Goal: Information Seeking & Learning: Learn about a topic

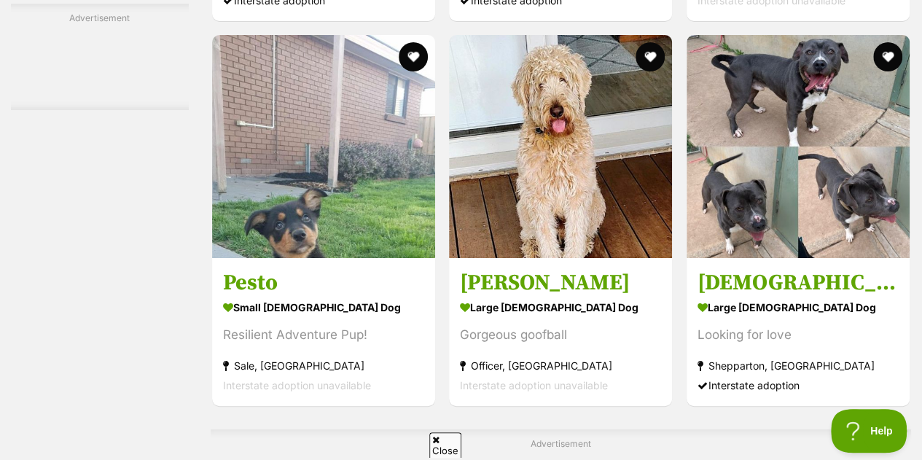
scroll to position [2606, 0]
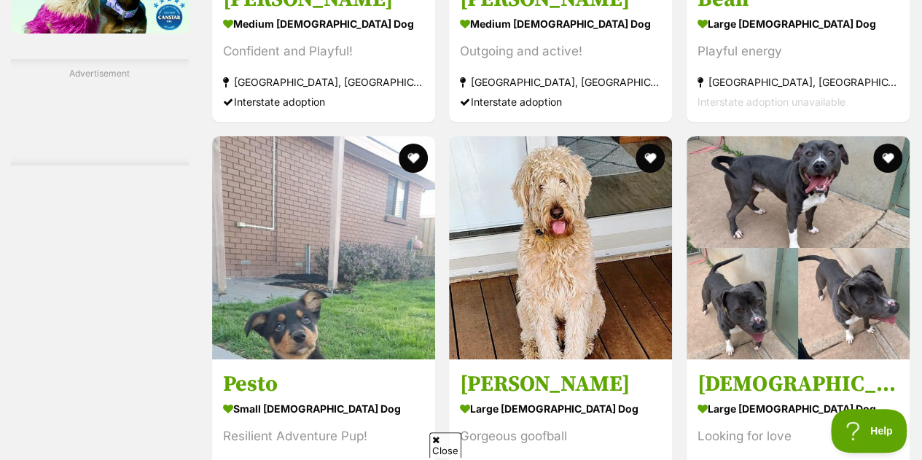
click at [345, 300] on article "Pesto small male Dog Resilient Adventure Pup! Sale, VIC Interstate adoption una…" at bounding box center [324, 322] width 226 height 374
click at [286, 370] on h3 "Pesto" at bounding box center [323, 384] width 201 height 28
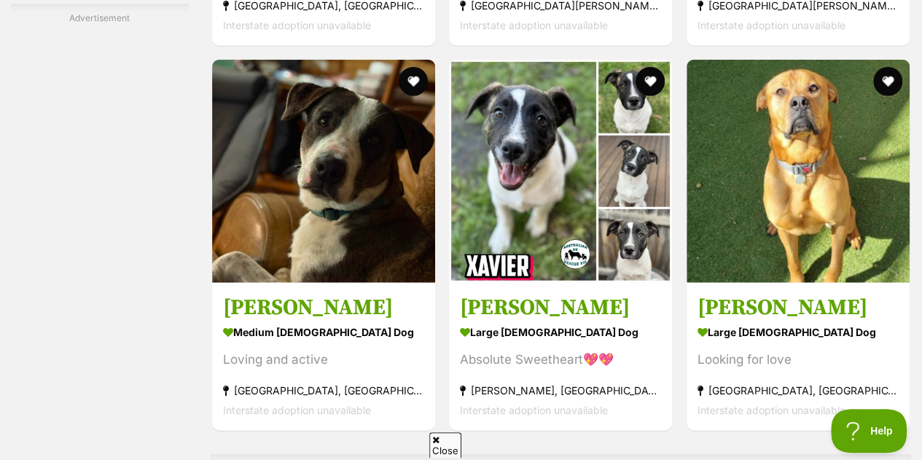
click at [516, 294] on h3 "[PERSON_NAME]" at bounding box center [560, 308] width 201 height 28
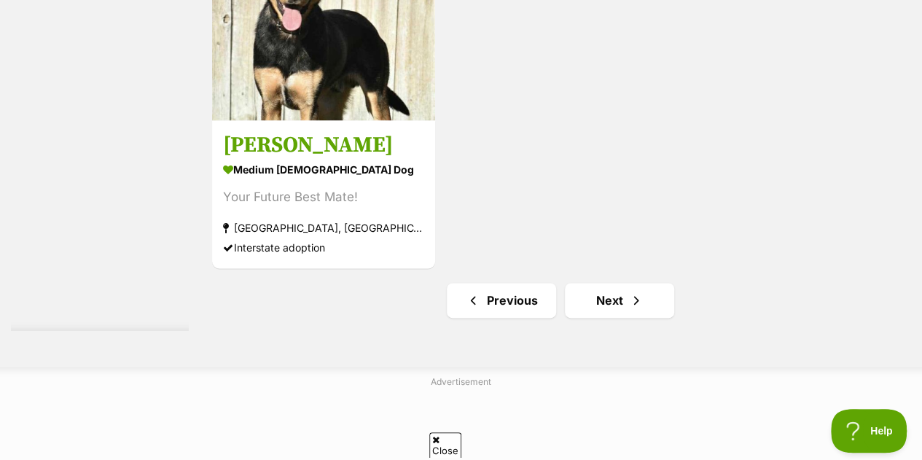
scroll to position [6479, 0]
click at [614, 282] on link "Next" at bounding box center [619, 299] width 109 height 35
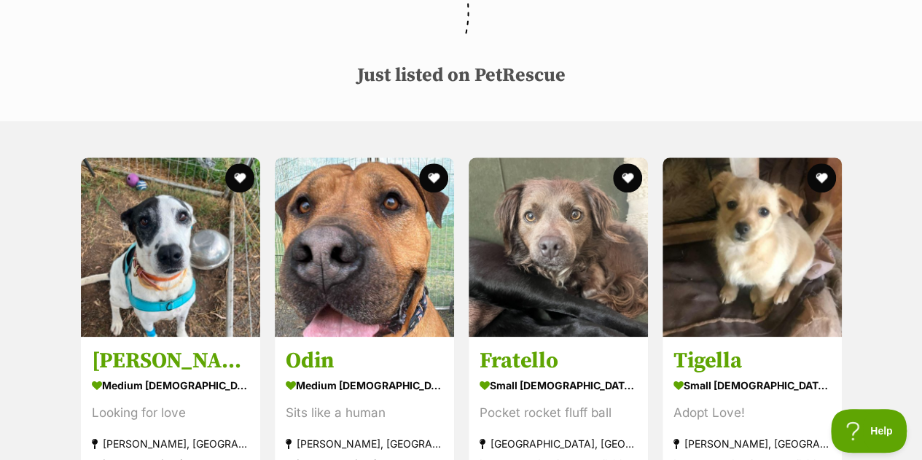
scroll to position [686, 0]
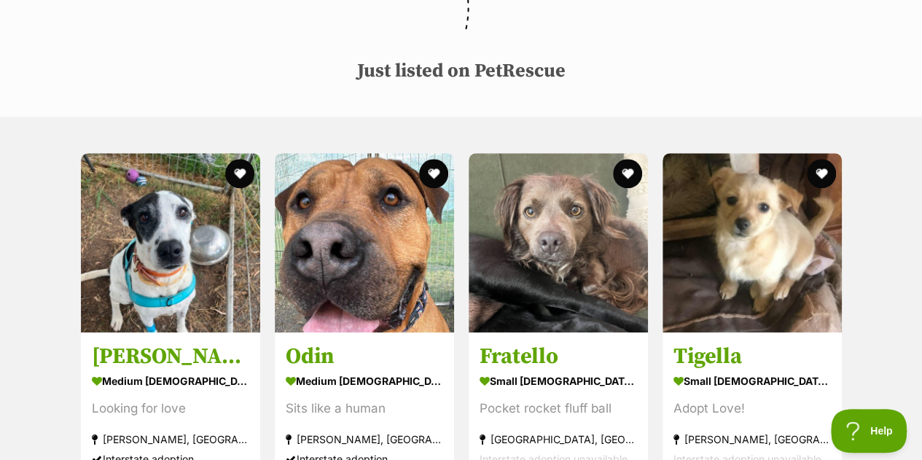
click at [725, 343] on h3 "Tigella" at bounding box center [751, 357] width 157 height 28
click at [561, 343] on h3 "Fratello" at bounding box center [558, 357] width 157 height 28
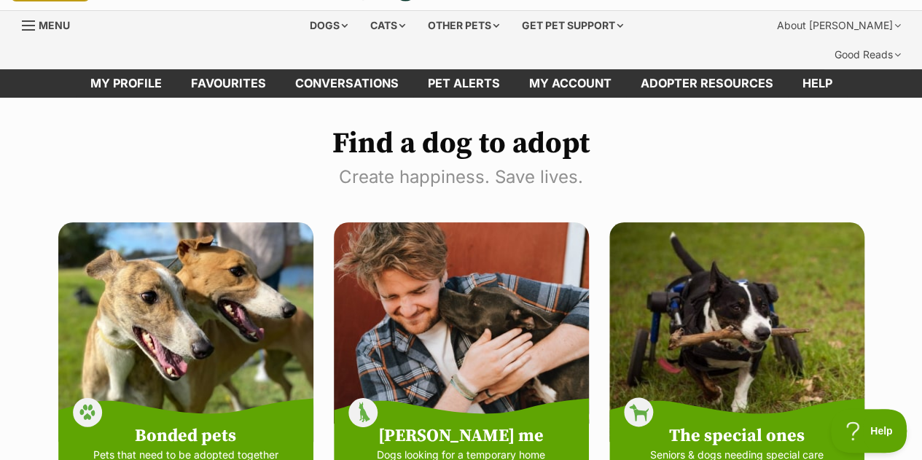
scroll to position [0, 0]
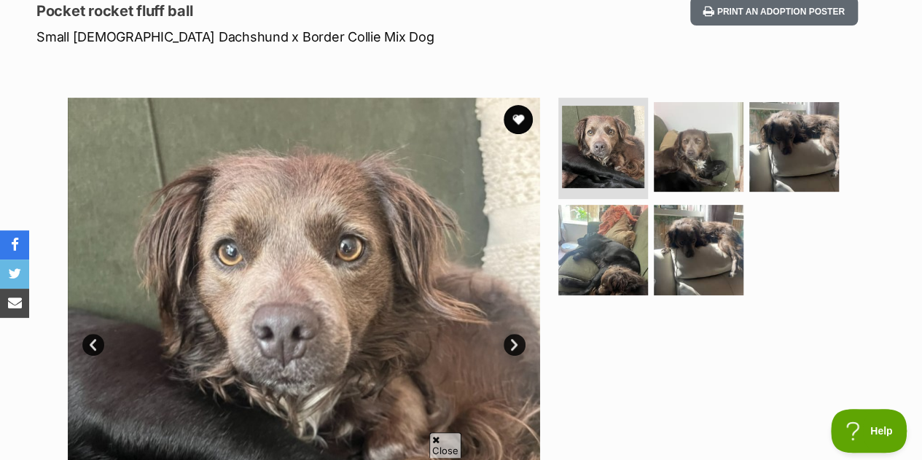
click at [695, 114] on img at bounding box center [699, 147] width 90 height 90
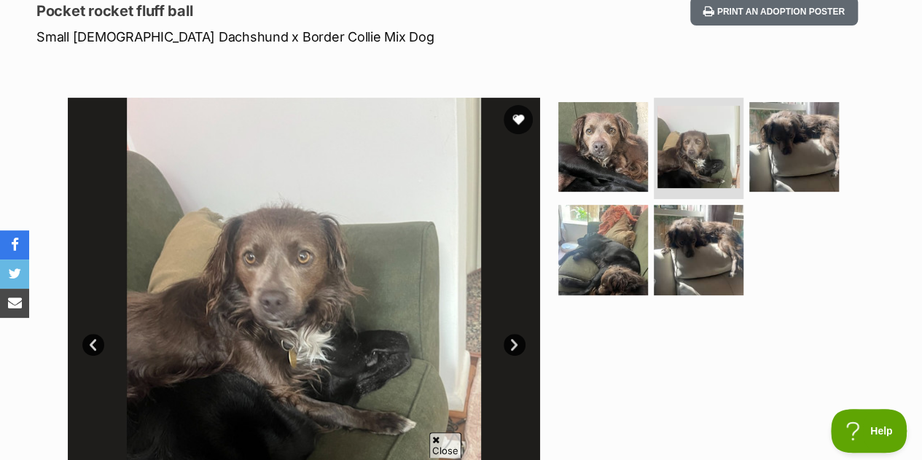
click at [799, 102] on img at bounding box center [794, 147] width 90 height 90
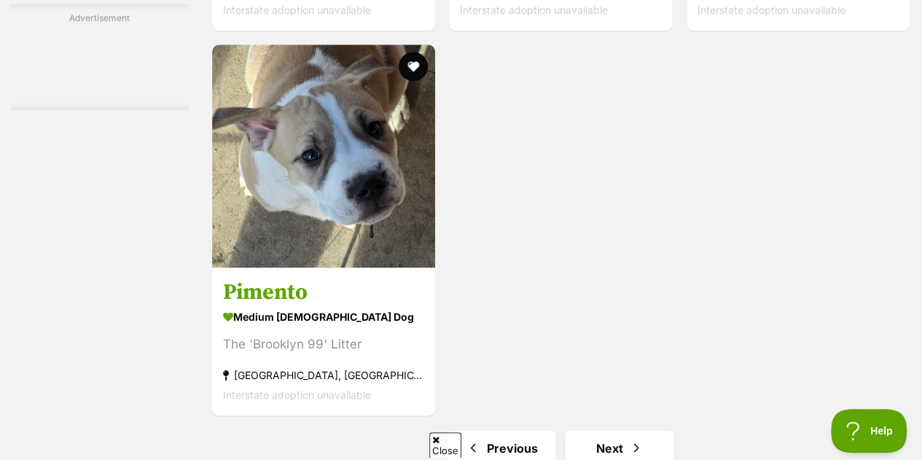
scroll to position [6473, 0]
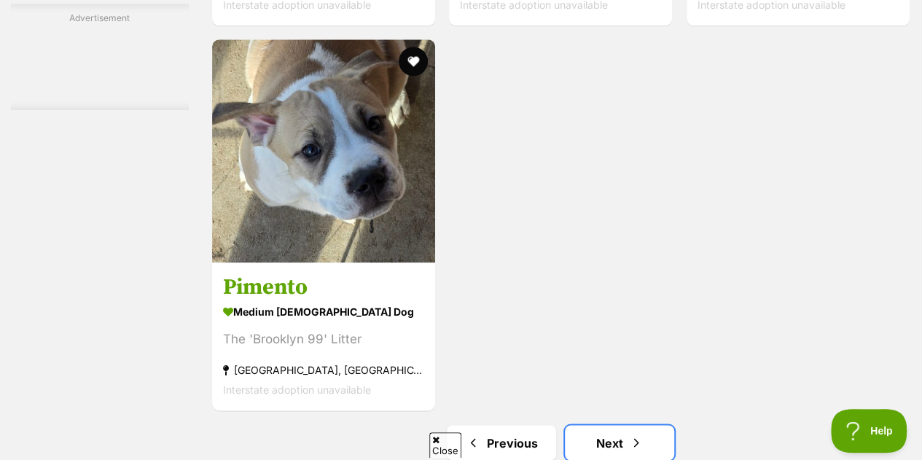
click at [621, 425] on link "Next" at bounding box center [619, 442] width 109 height 35
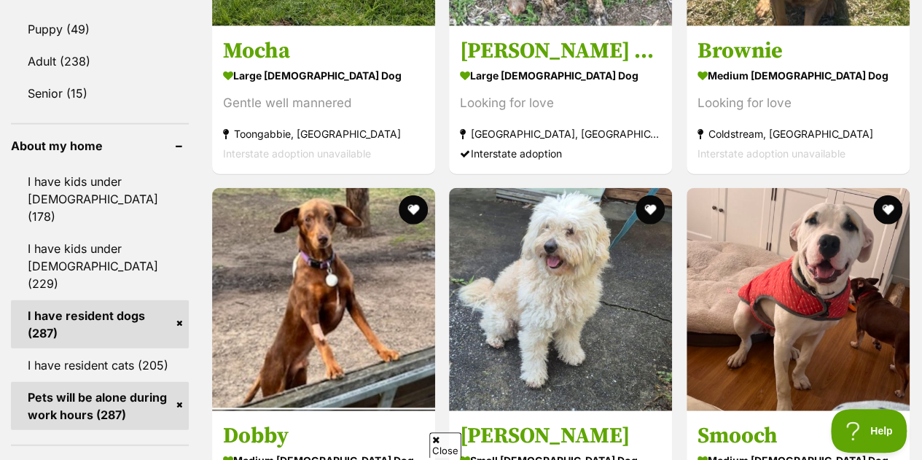
scroll to position [1660, 0]
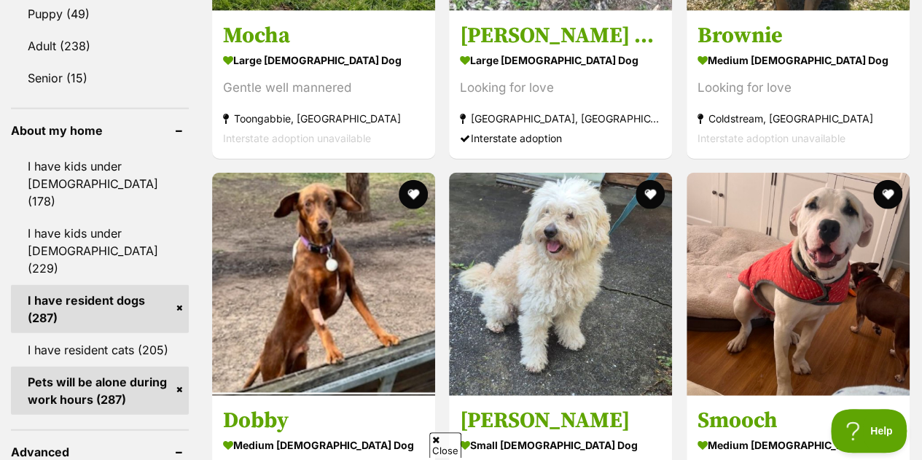
click at [588, 407] on h3 "[PERSON_NAME]" at bounding box center [560, 421] width 201 height 28
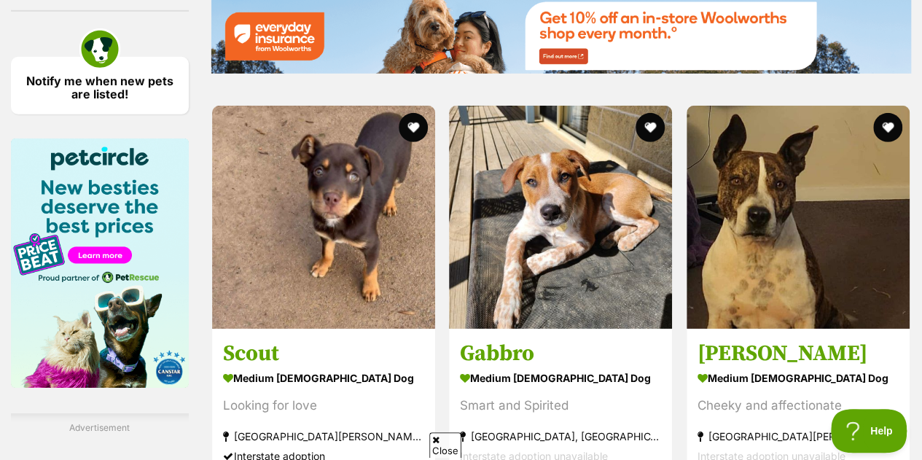
scroll to position [2252, 0]
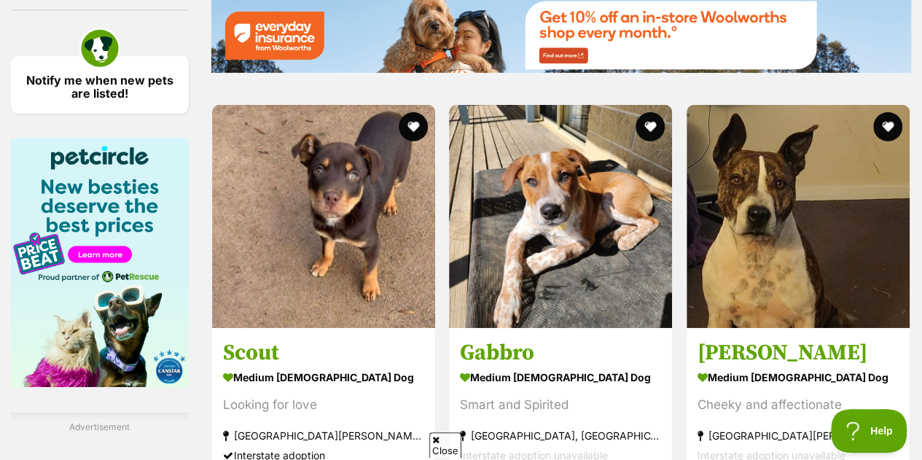
click at [574, 339] on h3 "Gabbro" at bounding box center [560, 353] width 201 height 28
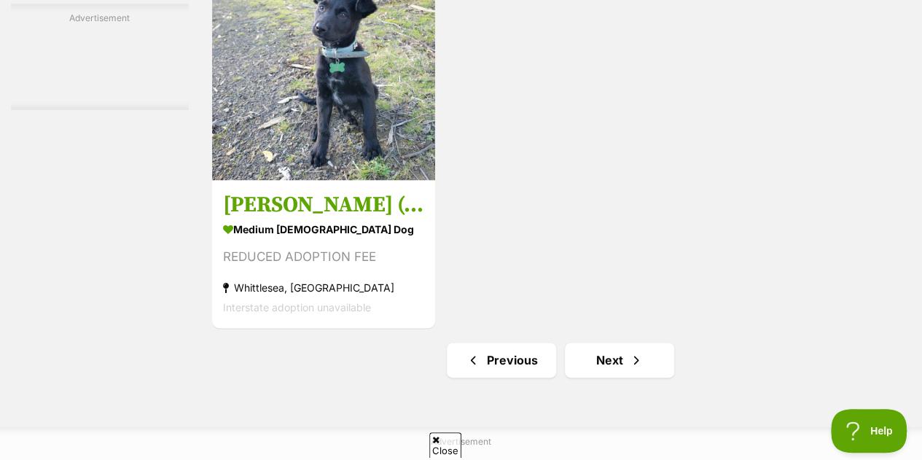
scroll to position [6422, 0]
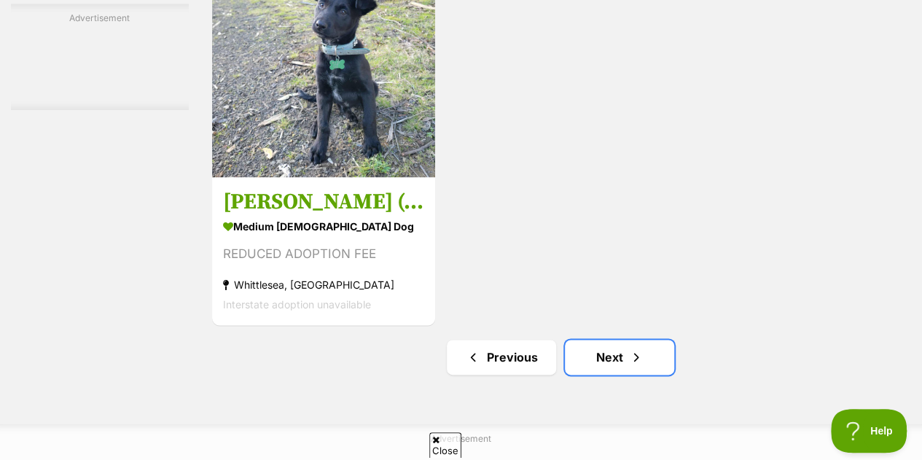
click at [633, 348] on span "Next page" at bounding box center [636, 356] width 15 height 17
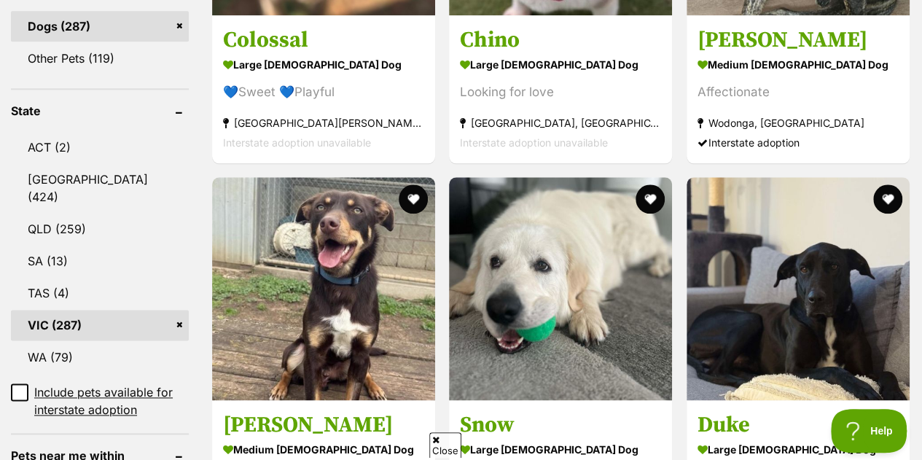
scroll to position [777, 0]
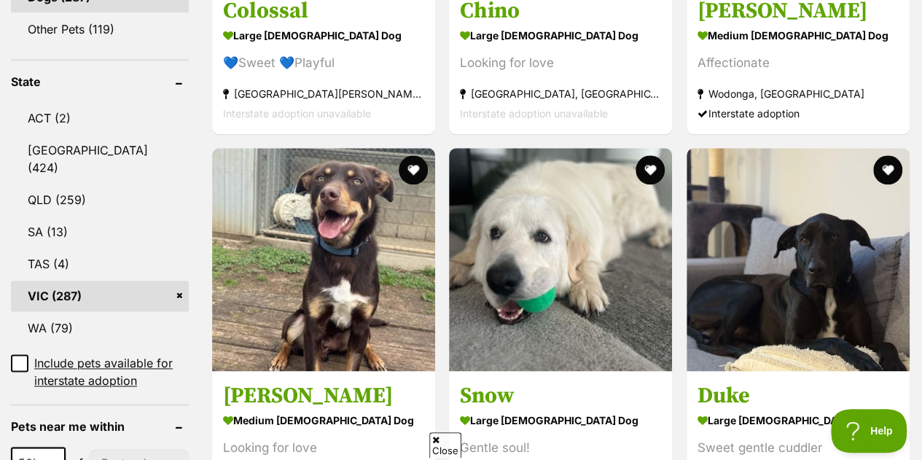
click at [579, 212] on img at bounding box center [560, 259] width 223 height 223
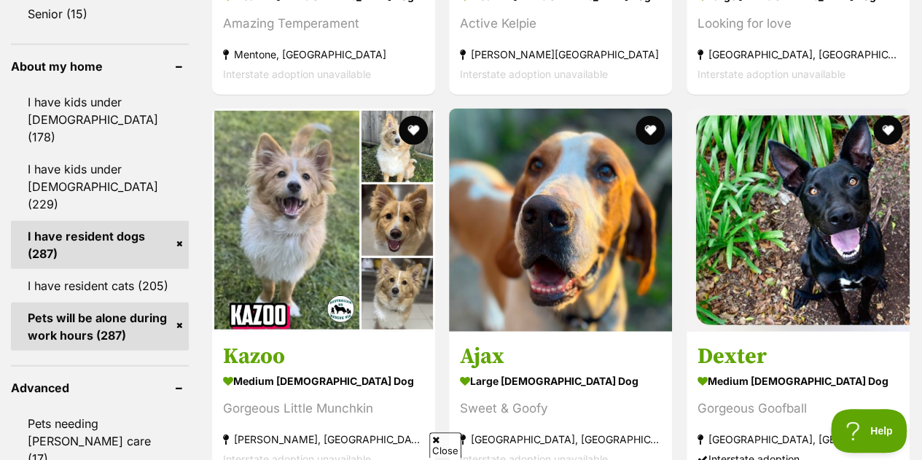
scroll to position [1725, 0]
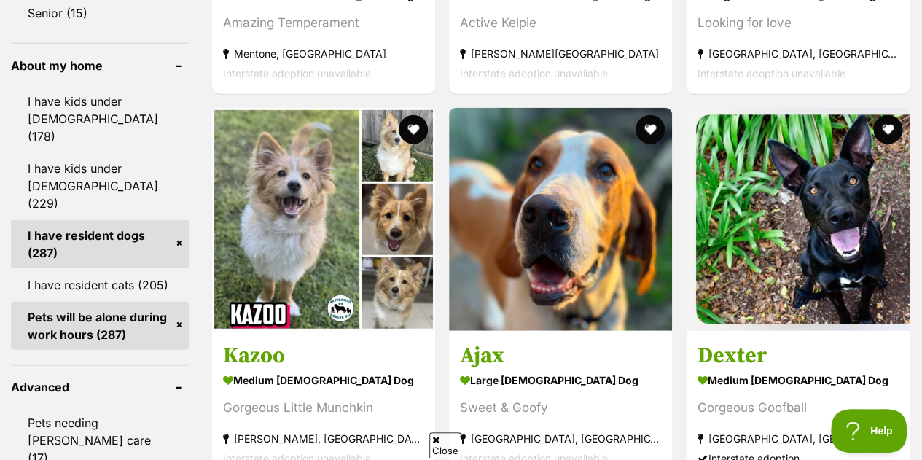
click at [541, 342] on h3 "Ajax" at bounding box center [560, 356] width 201 height 28
click at [351, 369] on strong "medium male Dog" at bounding box center [323, 379] width 201 height 21
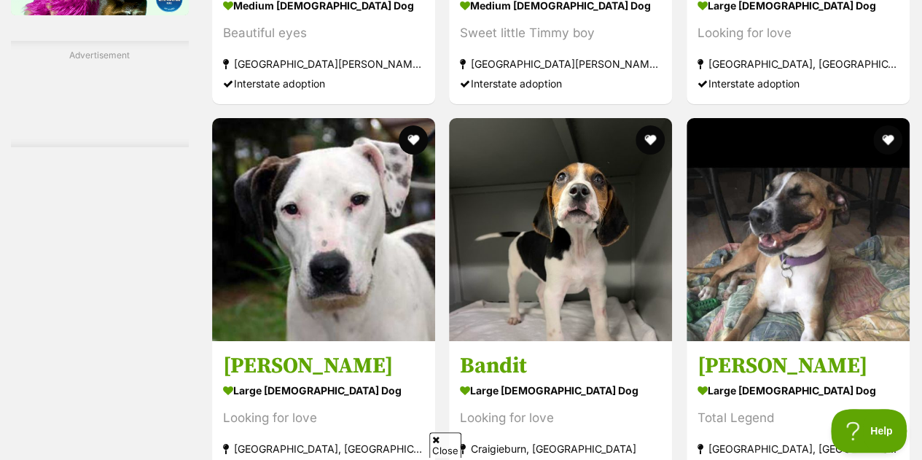
scroll to position [2625, 0]
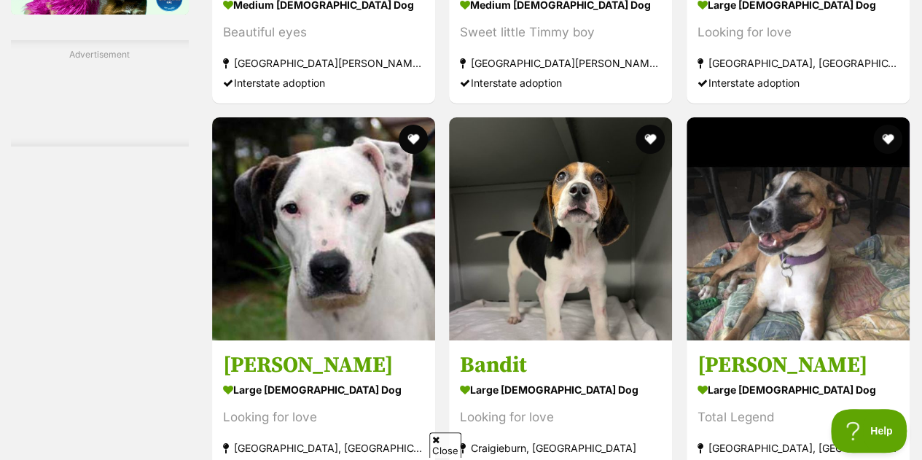
click at [579, 351] on h3 "Bandit" at bounding box center [560, 365] width 201 height 28
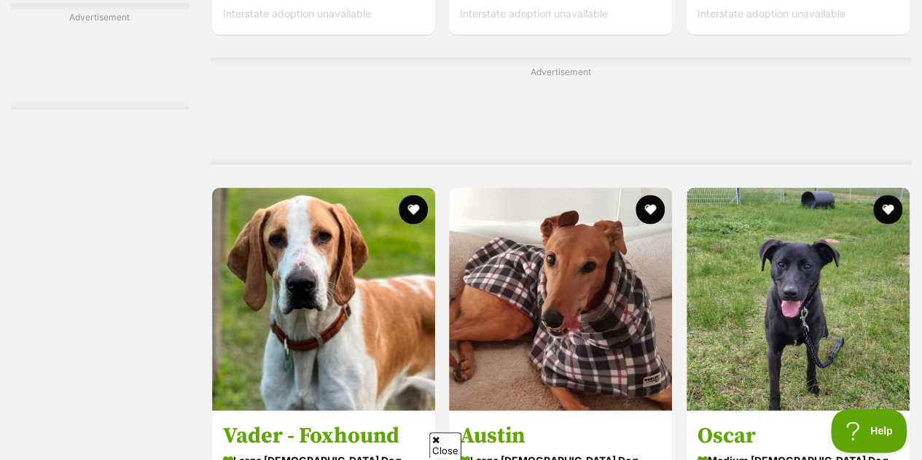
scroll to position [3988, 0]
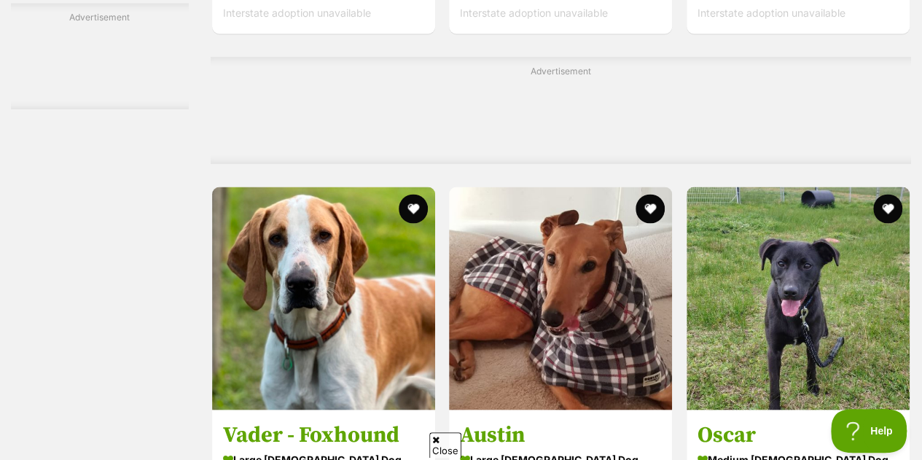
click at [359, 448] on strong "large male Dog" at bounding box center [323, 458] width 201 height 21
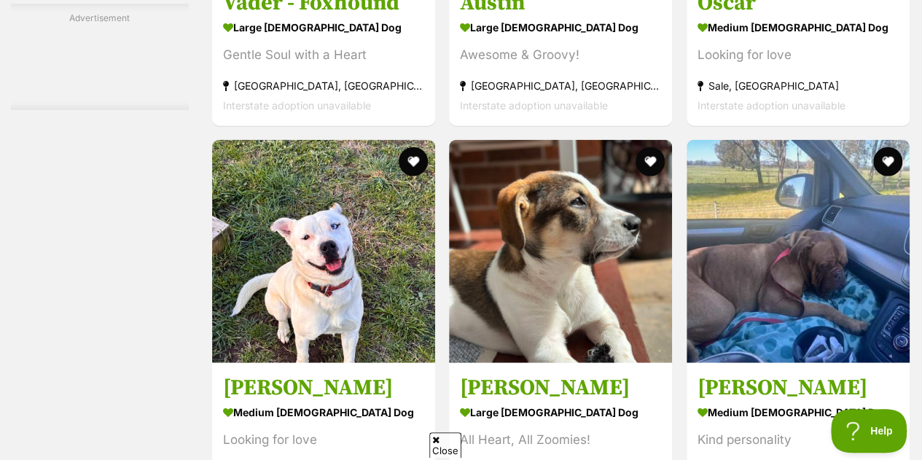
scroll to position [4460, 0]
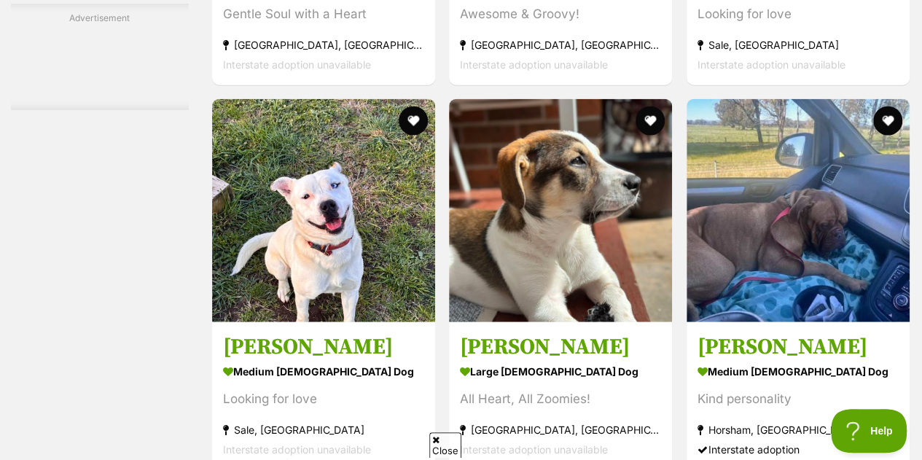
click at [576, 333] on h3 "Finn" at bounding box center [560, 347] width 201 height 28
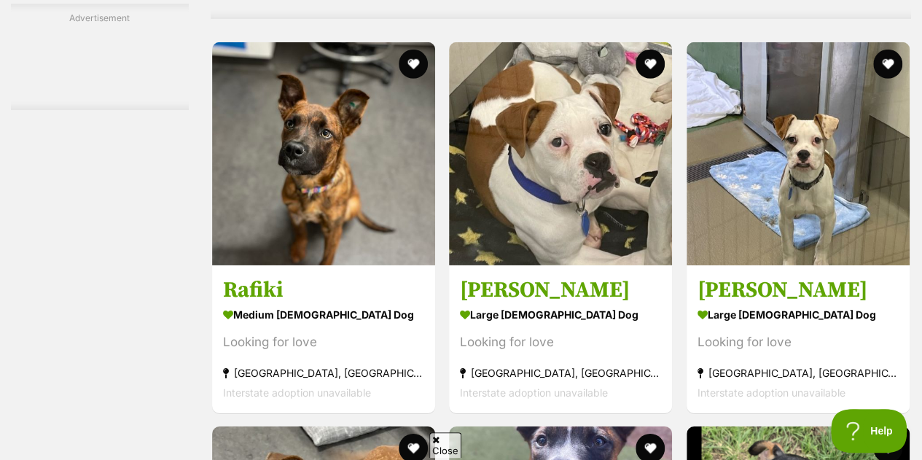
scroll to position [5034, 0]
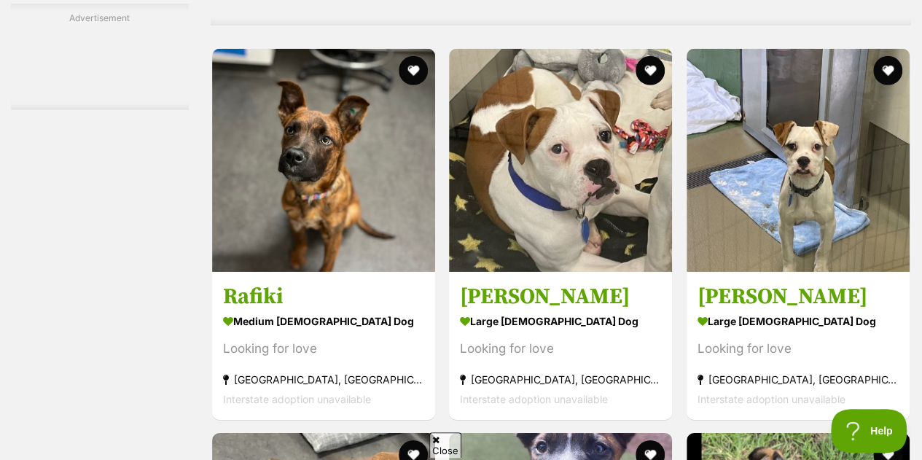
click at [656, 310] on section "large male Dog Looking for love Keysborough, VIC Interstate adoption unavailable" at bounding box center [560, 359] width 201 height 98
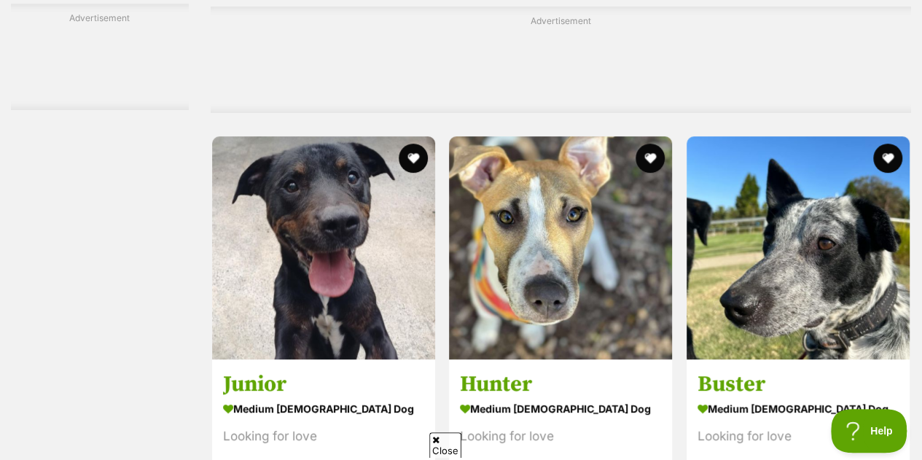
scroll to position [5854, 0]
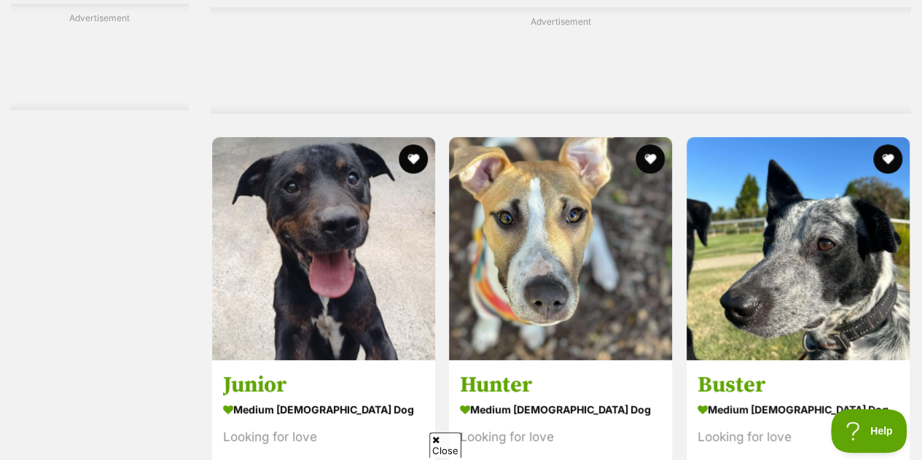
click at [346, 371] on h3 "Junior" at bounding box center [323, 385] width 201 height 28
click at [583, 371] on h3 "Hunter" at bounding box center [560, 385] width 201 height 28
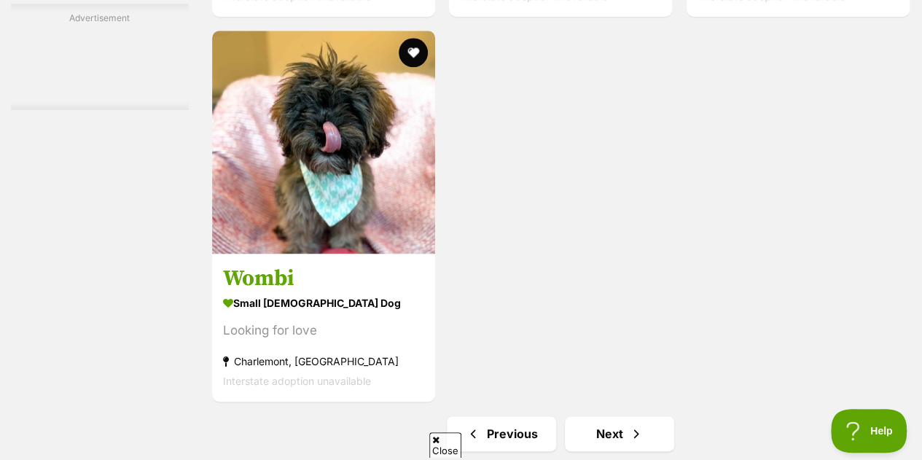
scroll to position [6346, 0]
drag, startPoint x: 568, startPoint y: 261, endPoint x: 600, endPoint y: 356, distance: 100.0
click at [637, 415] on link "Next" at bounding box center [619, 432] width 109 height 35
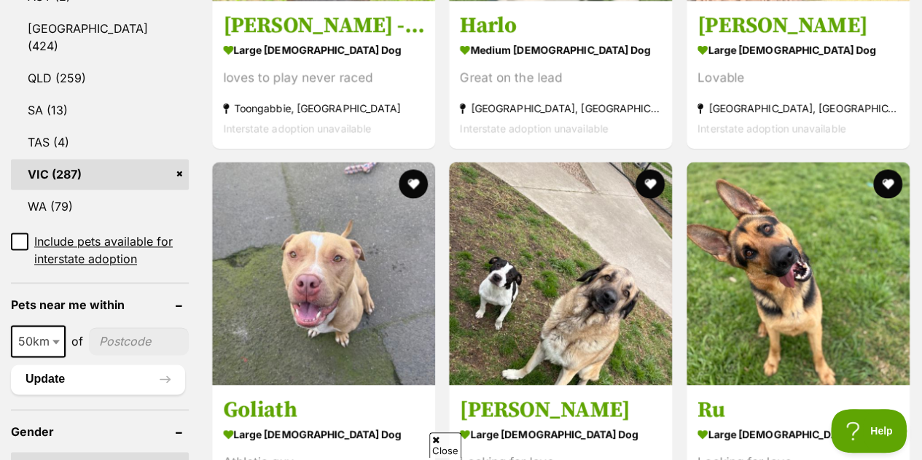
scroll to position [899, 0]
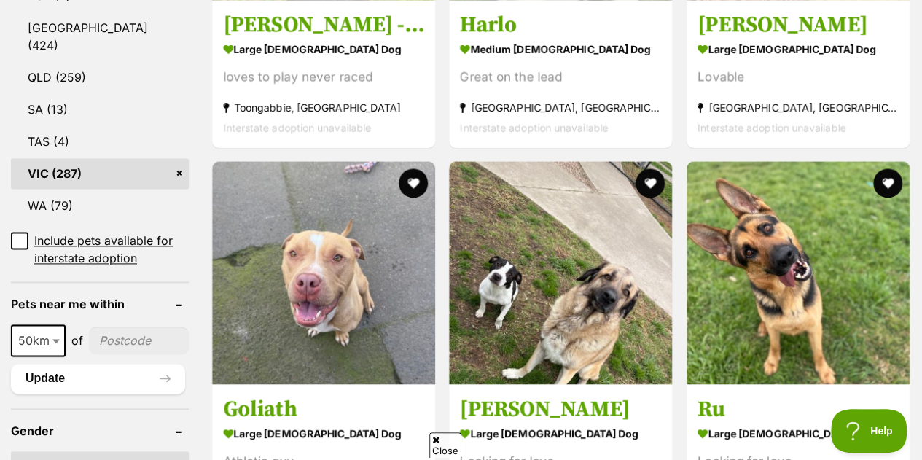
click at [572, 384] on link "Adam large male Dog Looking for love Epping, VIC Interstate adoption unavailable" at bounding box center [560, 458] width 223 height 148
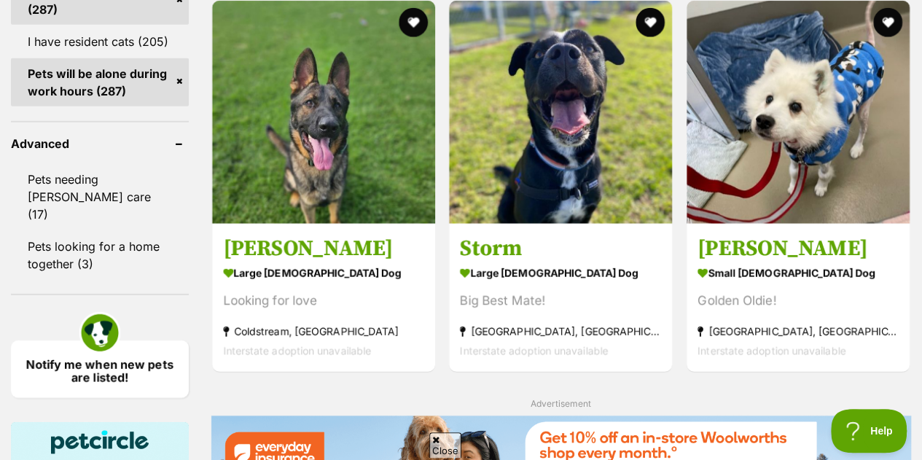
scroll to position [1970, 0]
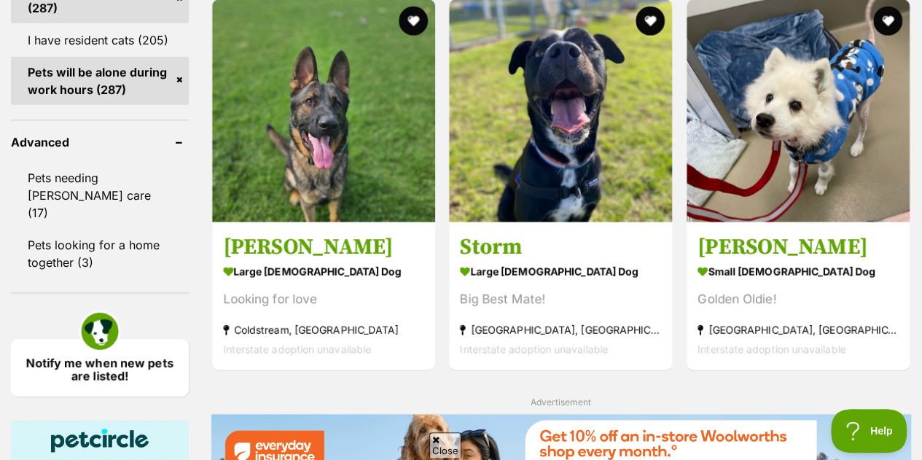
click at [802, 233] on h3 "[PERSON_NAME]" at bounding box center [797, 247] width 201 height 28
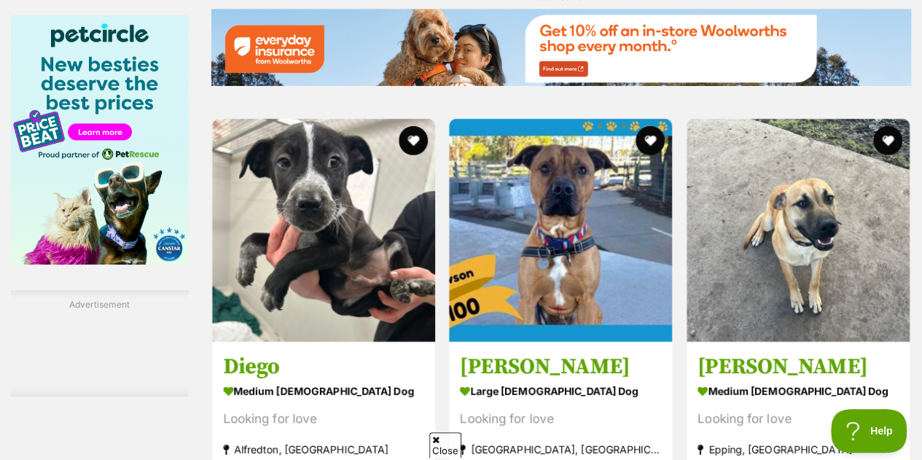
scroll to position [2370, 0]
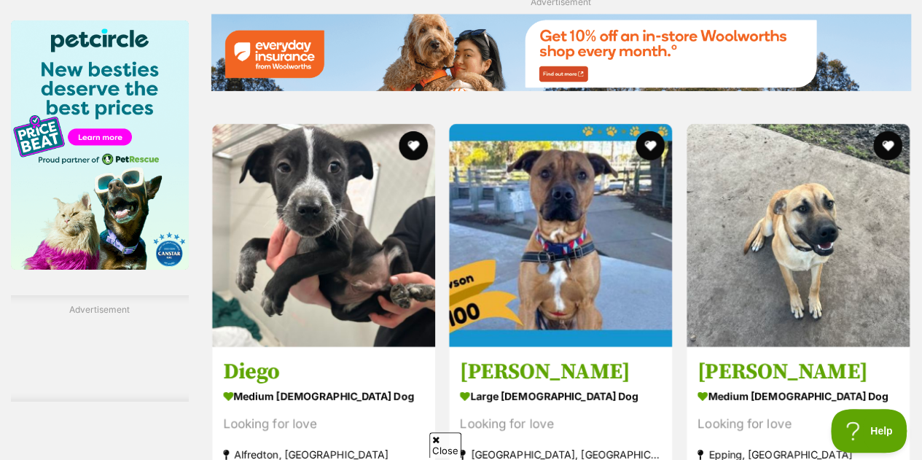
click at [395, 275] on img at bounding box center [323, 235] width 223 height 223
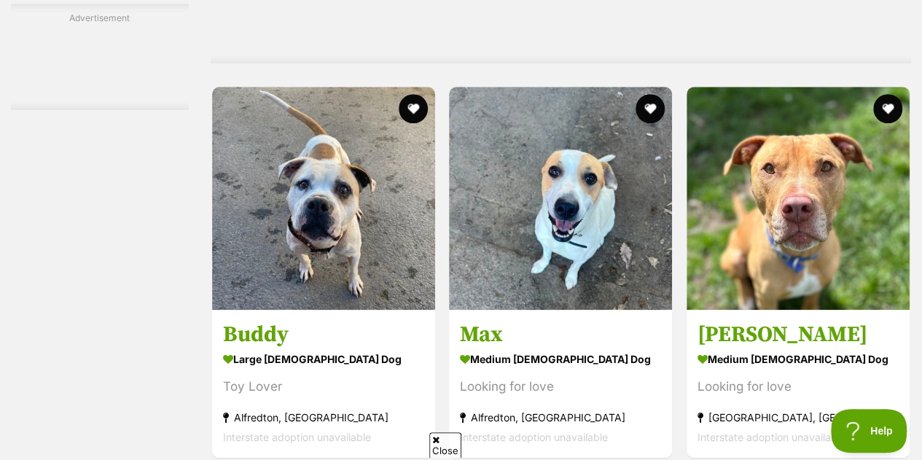
scroll to position [3316, 0]
click at [571, 376] on div "Looking for love" at bounding box center [560, 386] width 201 height 20
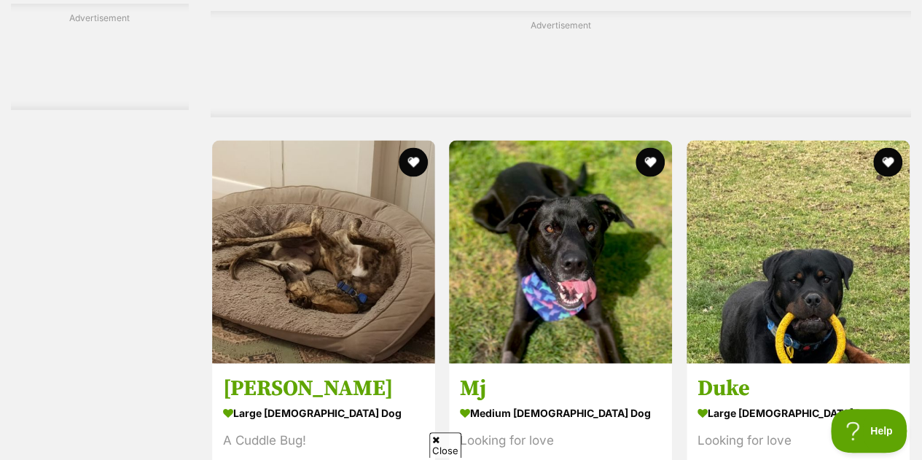
scroll to position [4172, 0]
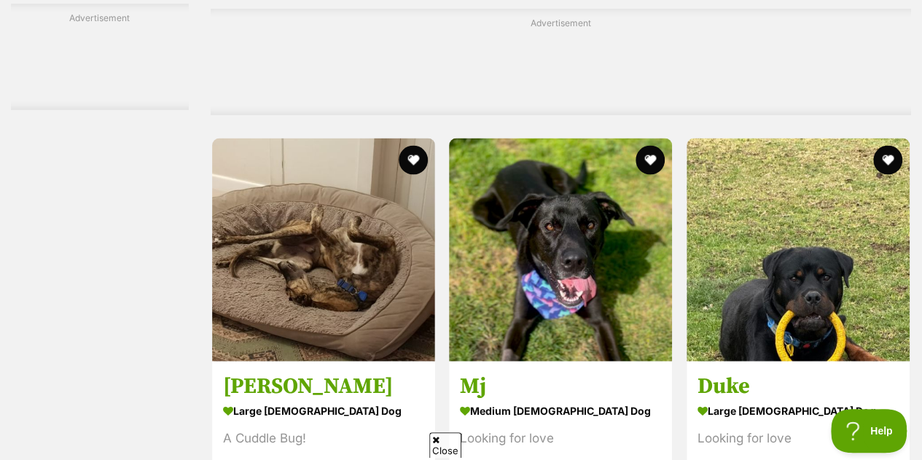
click at [584, 372] on h3 "Mj" at bounding box center [560, 386] width 201 height 28
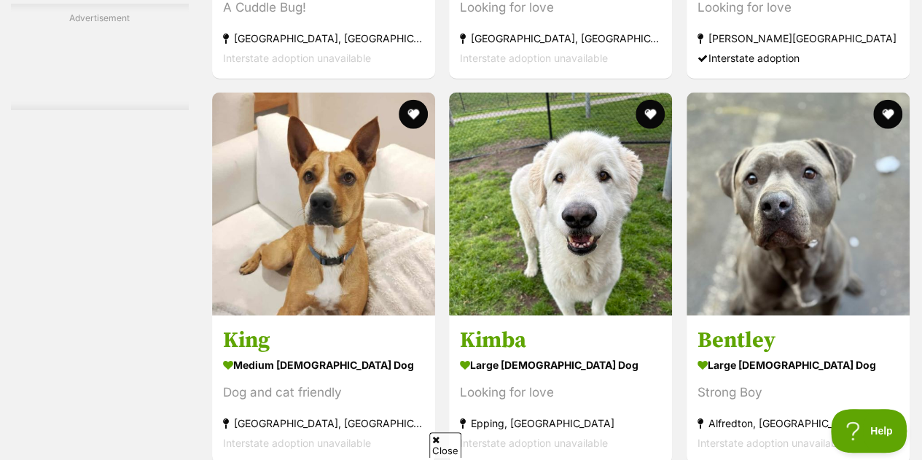
scroll to position [4603, 0]
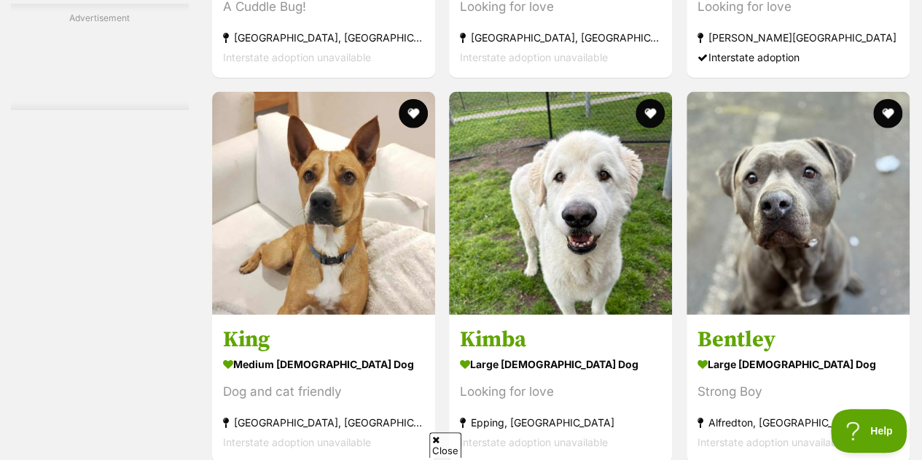
click at [537, 353] on section "large male Dog Looking for love Epping, VIC Interstate adoption unavailable" at bounding box center [560, 402] width 201 height 98
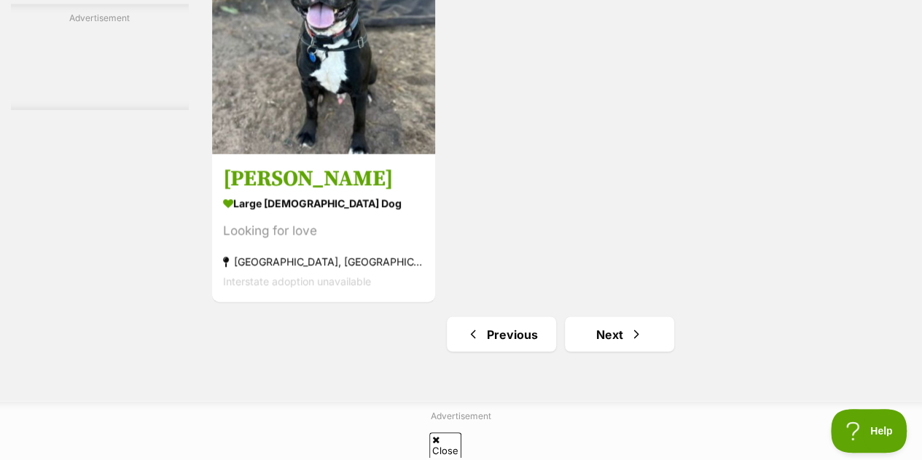
scroll to position [6582, 0]
click at [621, 316] on link "Next" at bounding box center [619, 333] width 109 height 35
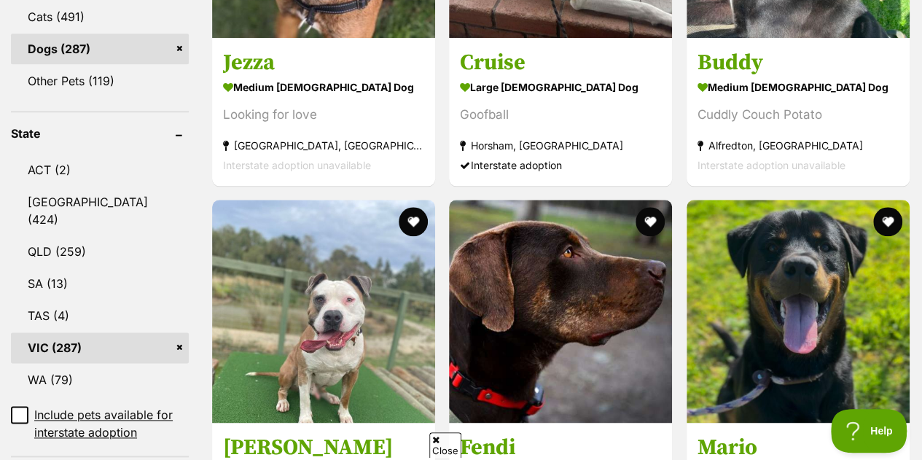
scroll to position [734, 0]
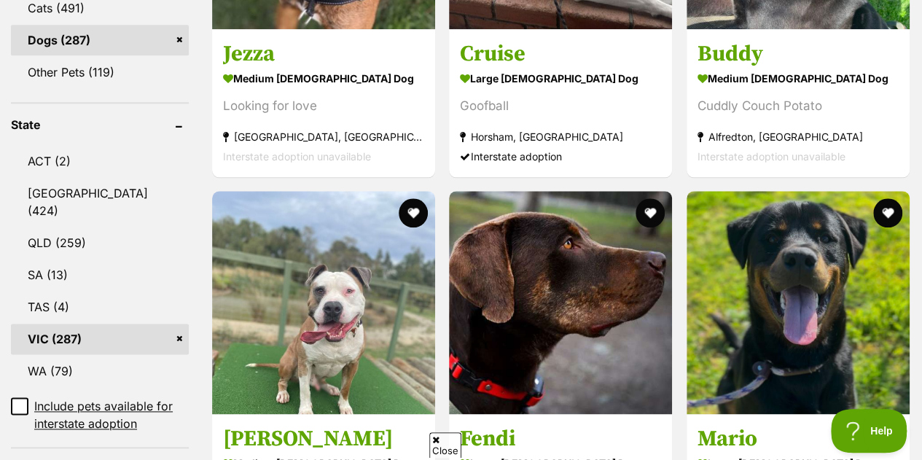
click at [569, 424] on h3 "Fendi" at bounding box center [560, 438] width 201 height 28
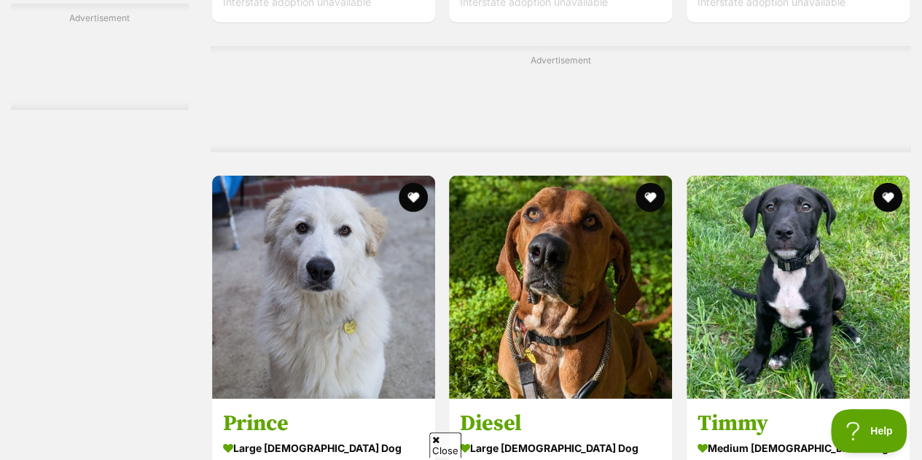
scroll to position [4936, 0]
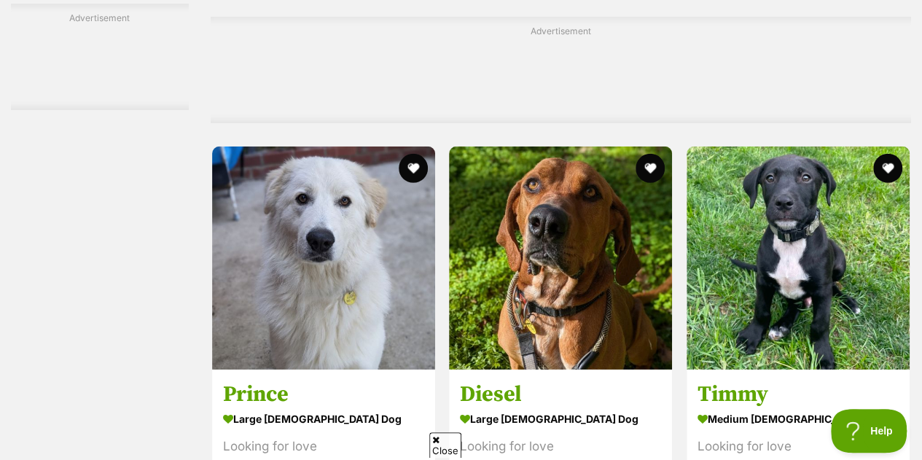
click at [758, 291] on img at bounding box center [797, 257] width 223 height 223
click at [595, 248] on img at bounding box center [560, 257] width 223 height 223
click at [353, 289] on img at bounding box center [323, 257] width 223 height 223
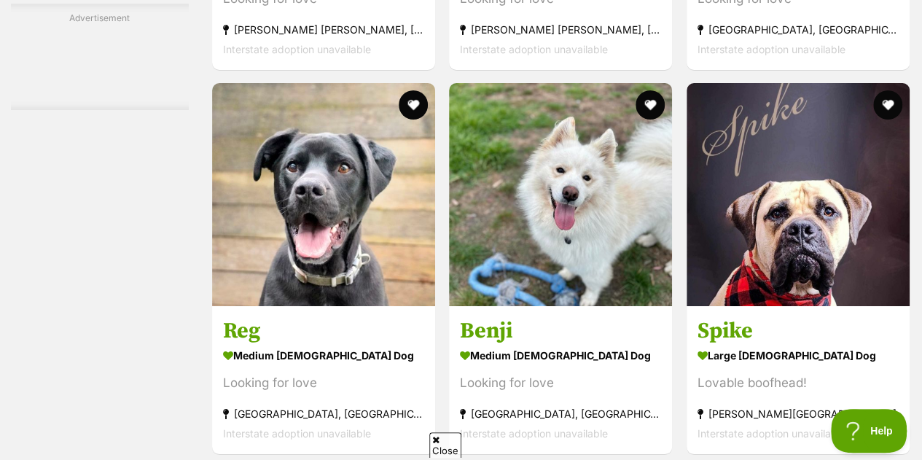
scroll to position [5385, 0]
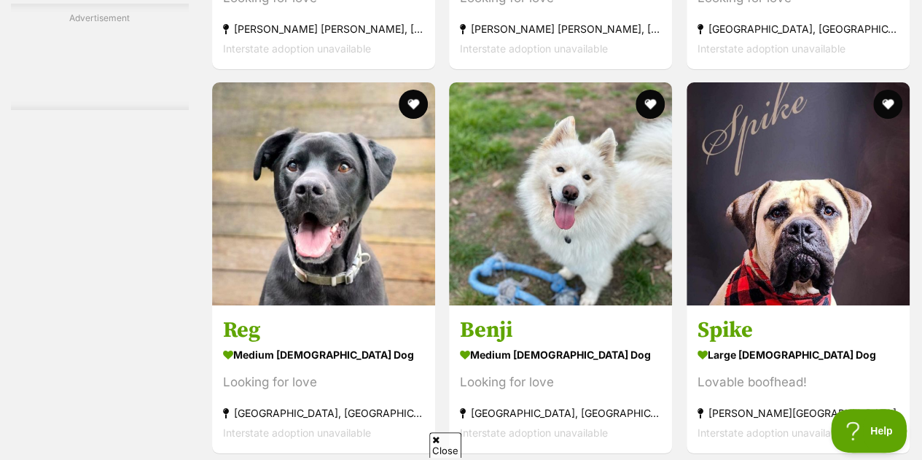
click at [612, 344] on strong "medium male Dog" at bounding box center [560, 354] width 201 height 21
click at [374, 305] on link "Reg medium male Dog Looking for love Burwood East, VIC Interstate adoption unav…" at bounding box center [323, 379] width 223 height 148
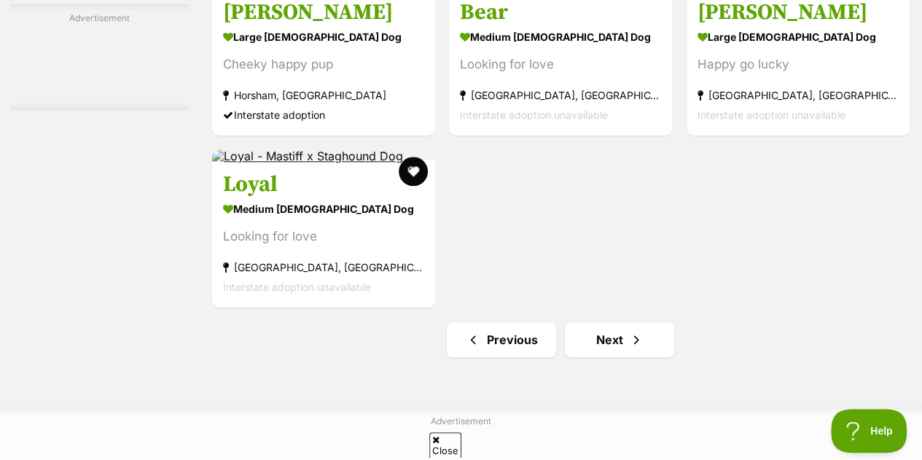
scroll to position [6225, 0]
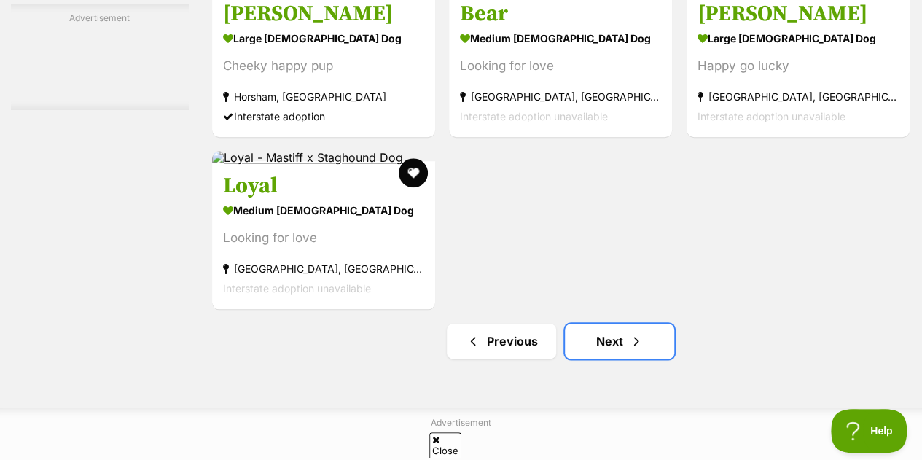
click at [629, 332] on span "Next page" at bounding box center [636, 340] width 15 height 17
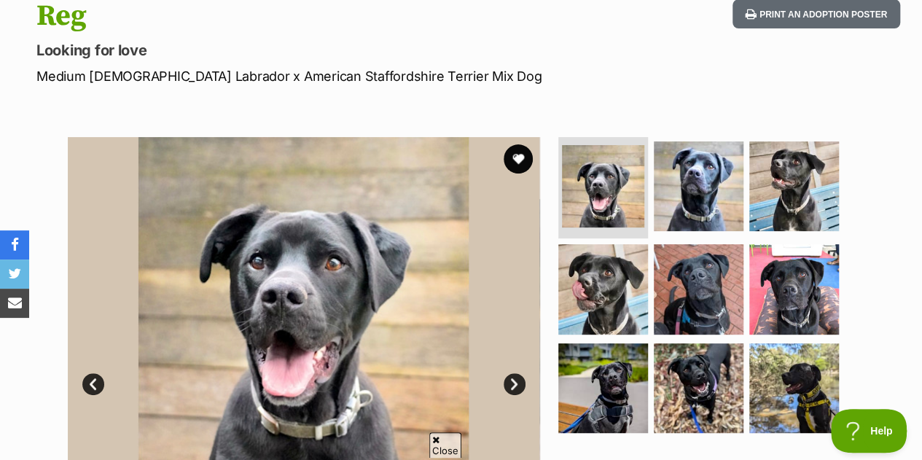
click at [691, 267] on img at bounding box center [699, 289] width 90 height 90
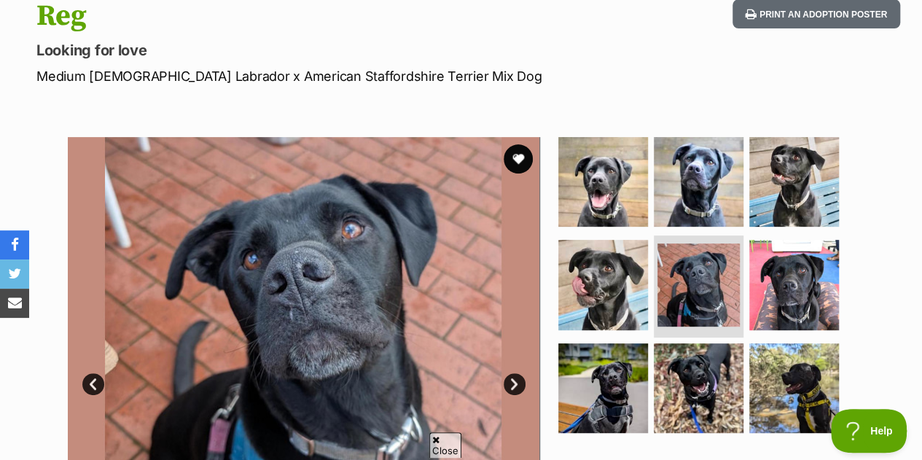
click at [794, 256] on img at bounding box center [794, 285] width 90 height 90
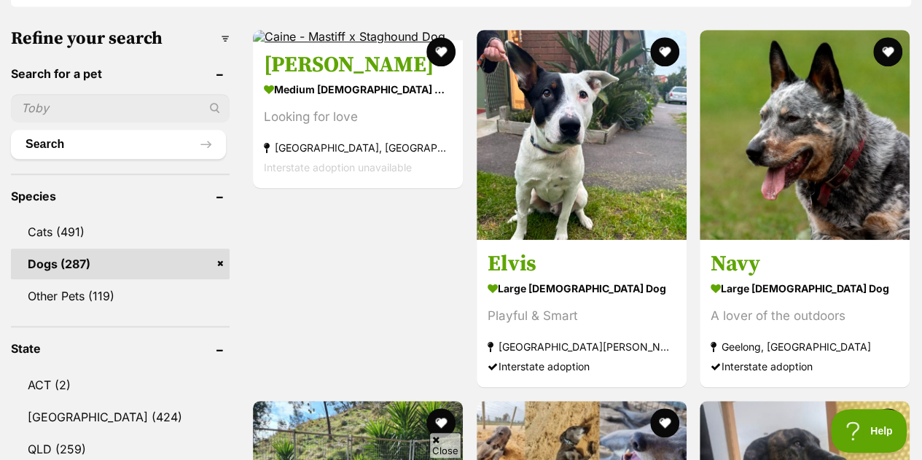
scroll to position [511, 0]
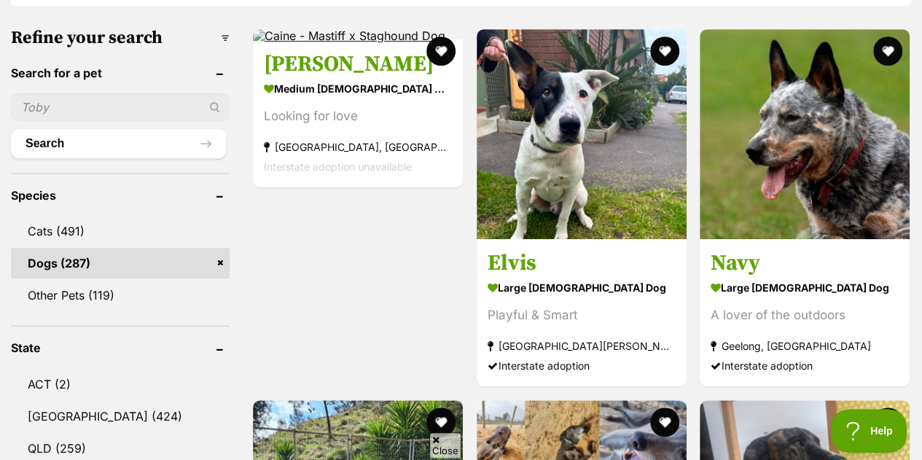
click at [592, 277] on strong "large male Dog" at bounding box center [582, 287] width 188 height 21
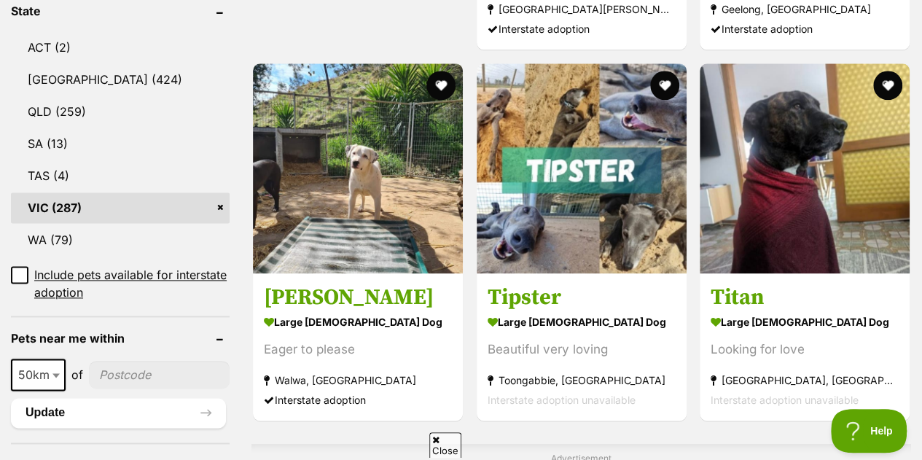
scroll to position [861, 0]
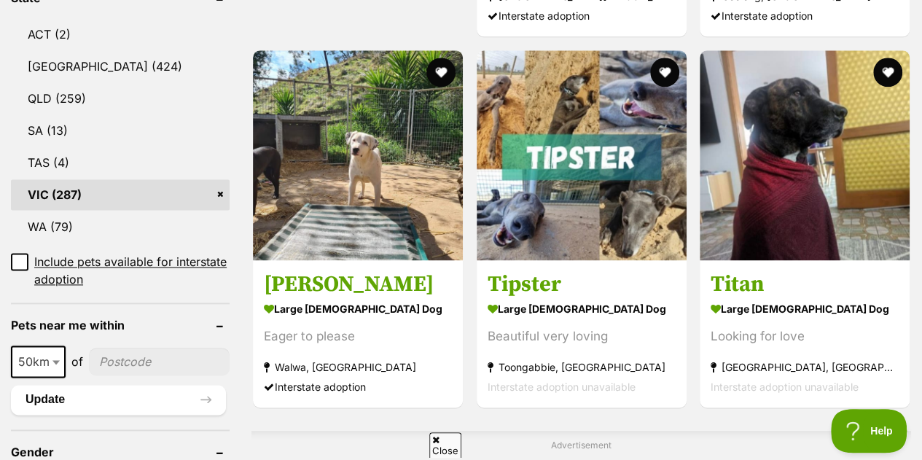
click at [810, 298] on strong "large [DEMOGRAPHIC_DATA] Dog" at bounding box center [805, 308] width 188 height 21
click at [375, 298] on strong "large male Dog" at bounding box center [358, 308] width 188 height 21
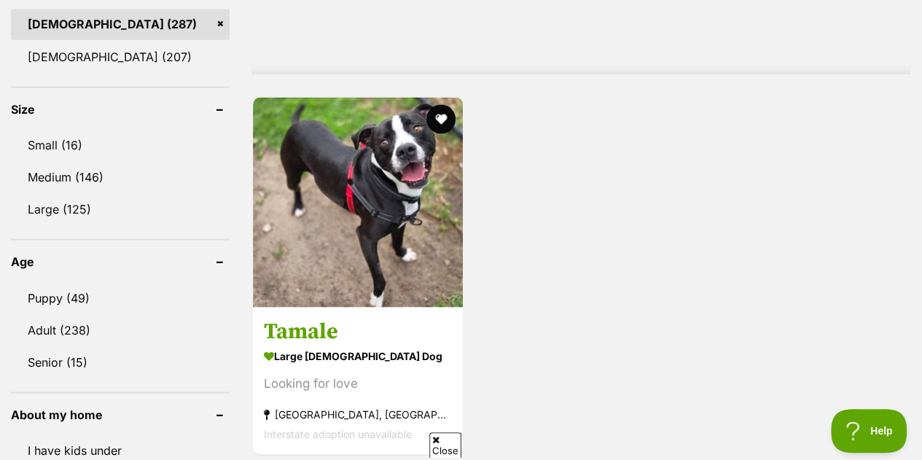
click at [402, 306] on link "Tamale large [DEMOGRAPHIC_DATA] Dog Looking for love [GEOGRAPHIC_DATA], [GEOGRA…" at bounding box center [358, 380] width 210 height 148
